Goal: Transaction & Acquisition: Book appointment/travel/reservation

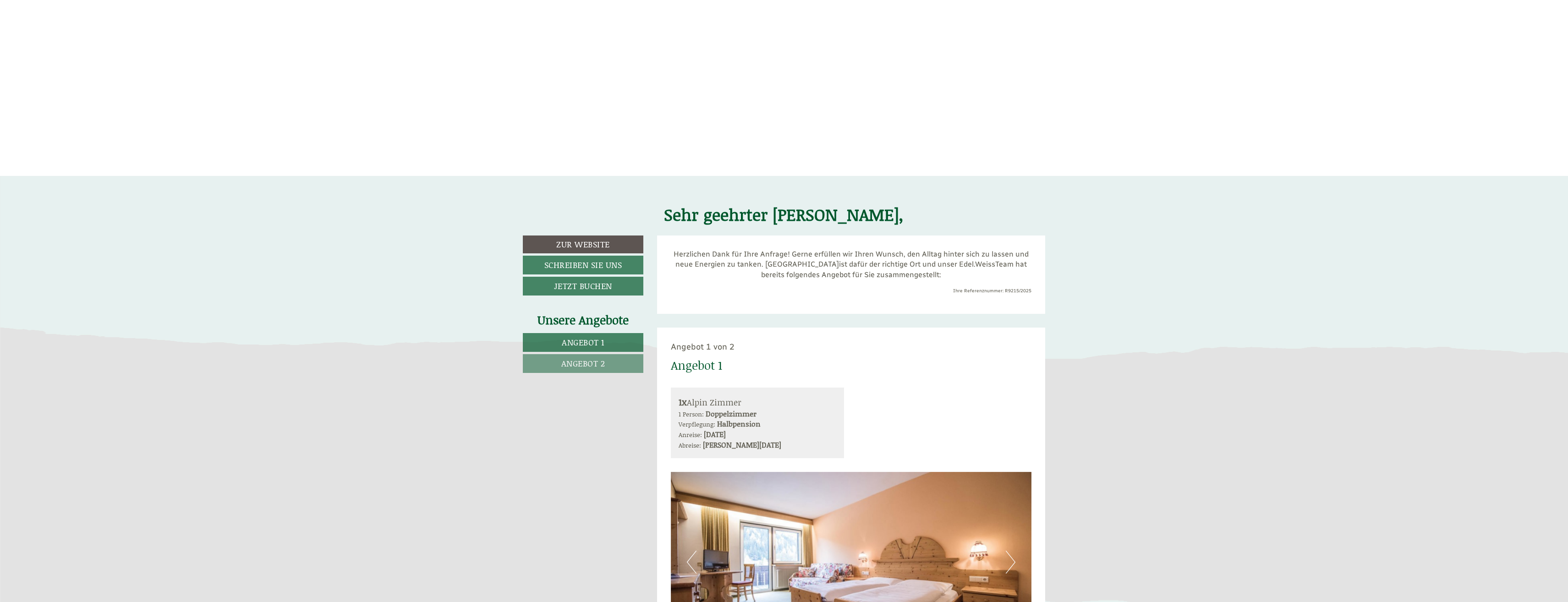
scroll to position [504, 0]
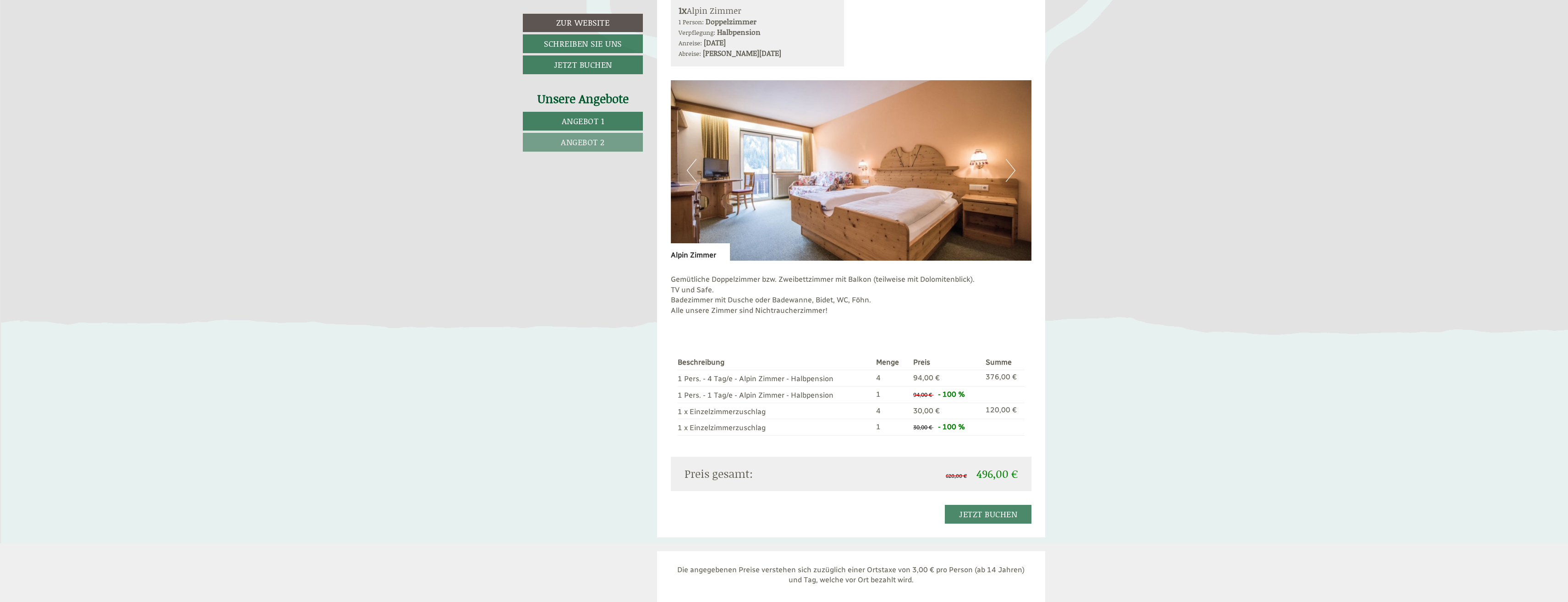
scroll to position [1787, 0]
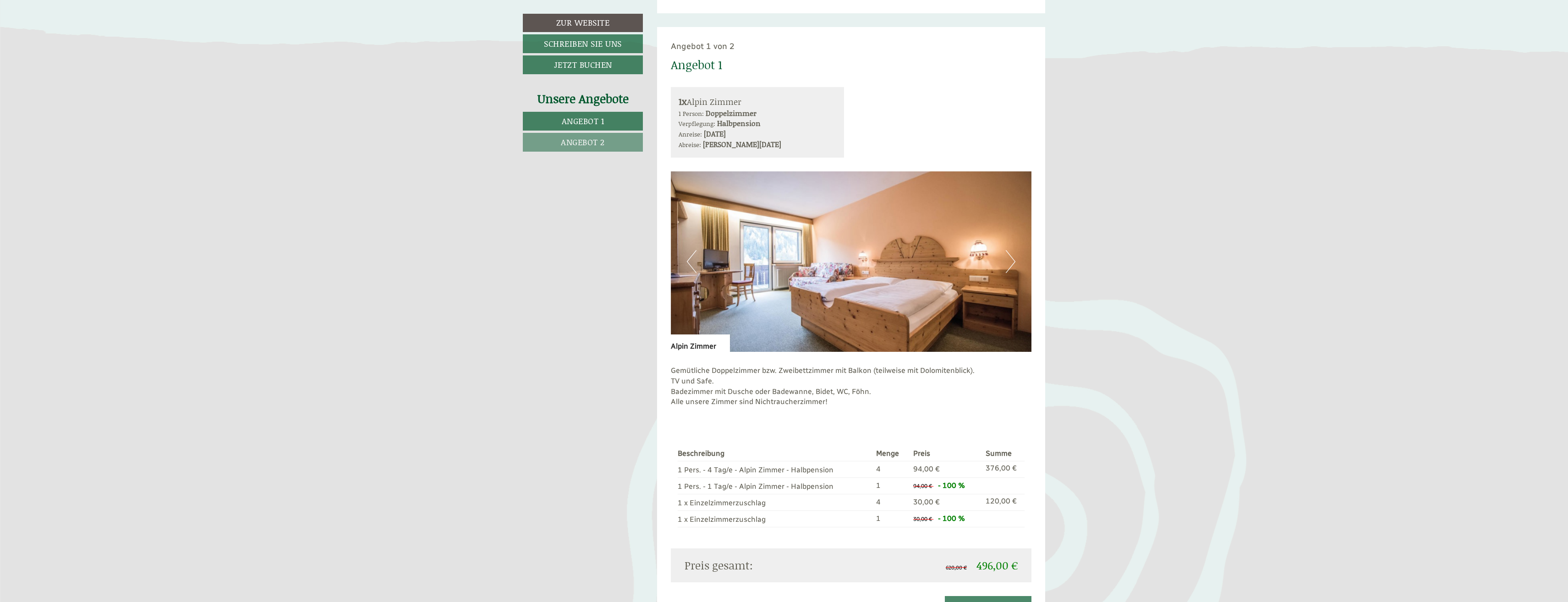
scroll to position [870, 0]
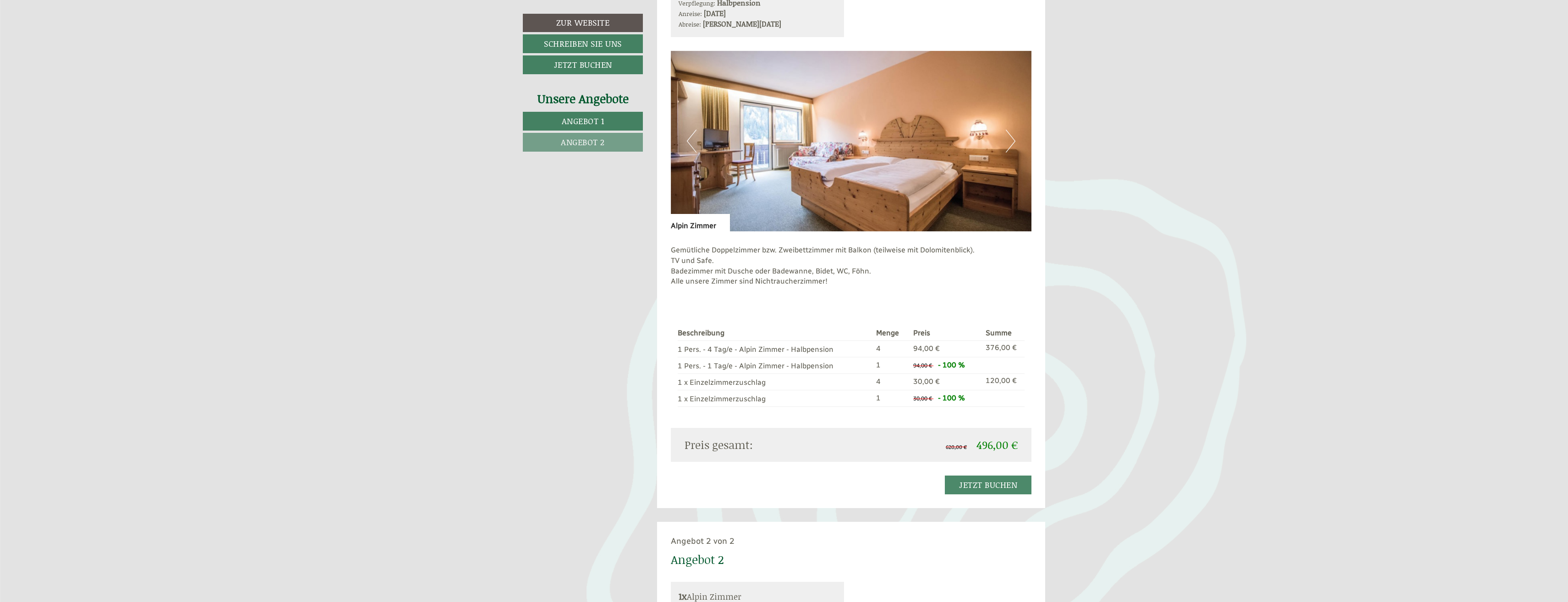
scroll to position [1008, 0]
